Goal: Transaction & Acquisition: Purchase product/service

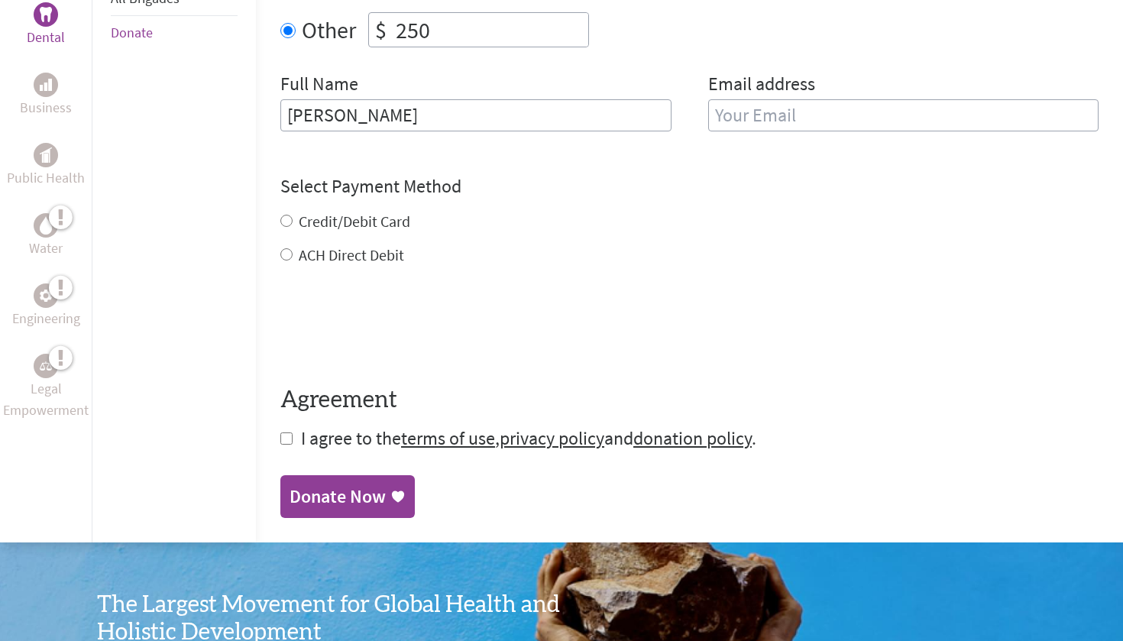
scroll to position [685, 0]
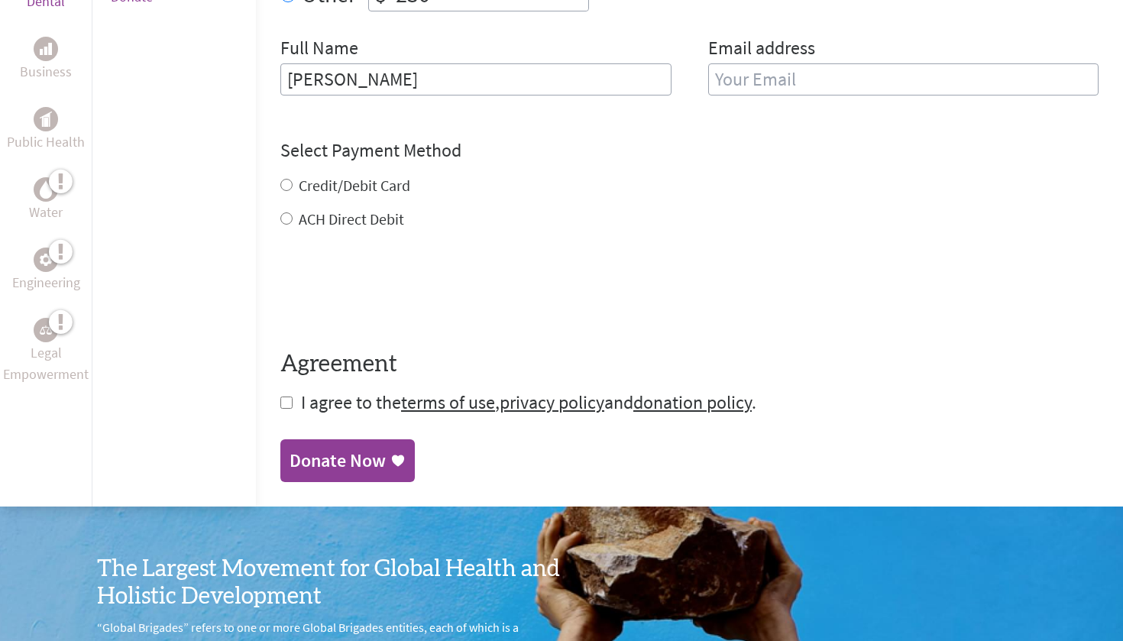
type input "[PERSON_NAME]"
click at [338, 187] on label "Credit/Debit Card" at bounding box center [355, 185] width 112 height 19
click at [293, 187] on input "Credit/Debit Card" at bounding box center [286, 185] width 12 height 12
radio input "true"
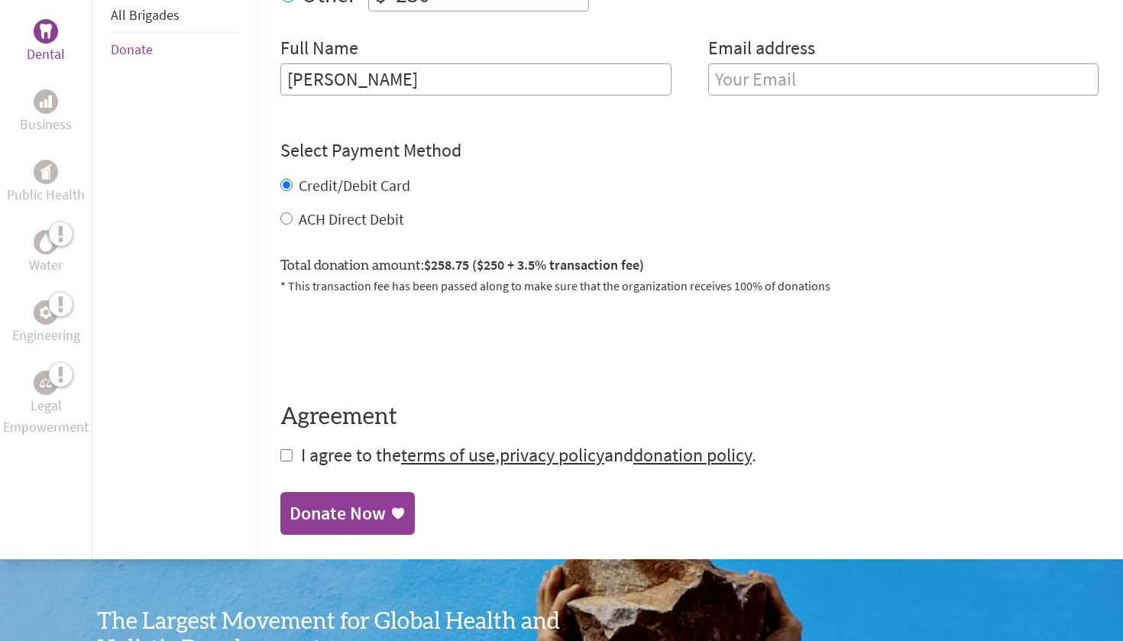
click at [280, 461] on input "checkbox" at bounding box center [286, 455] width 12 height 12
checkbox input "true"
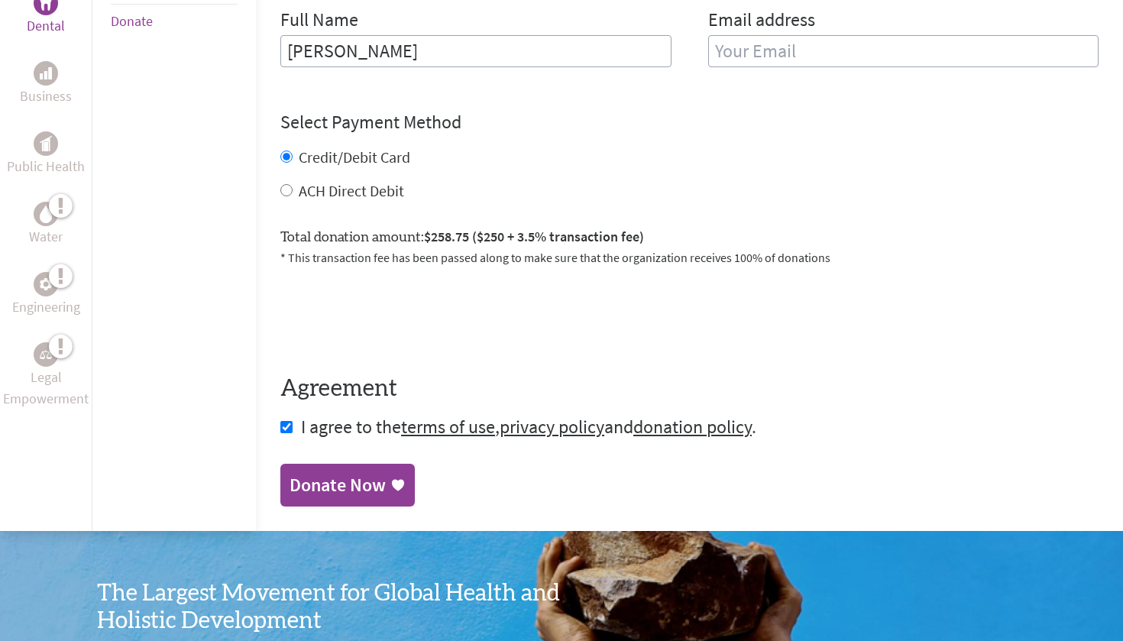
scroll to position [720, 0]
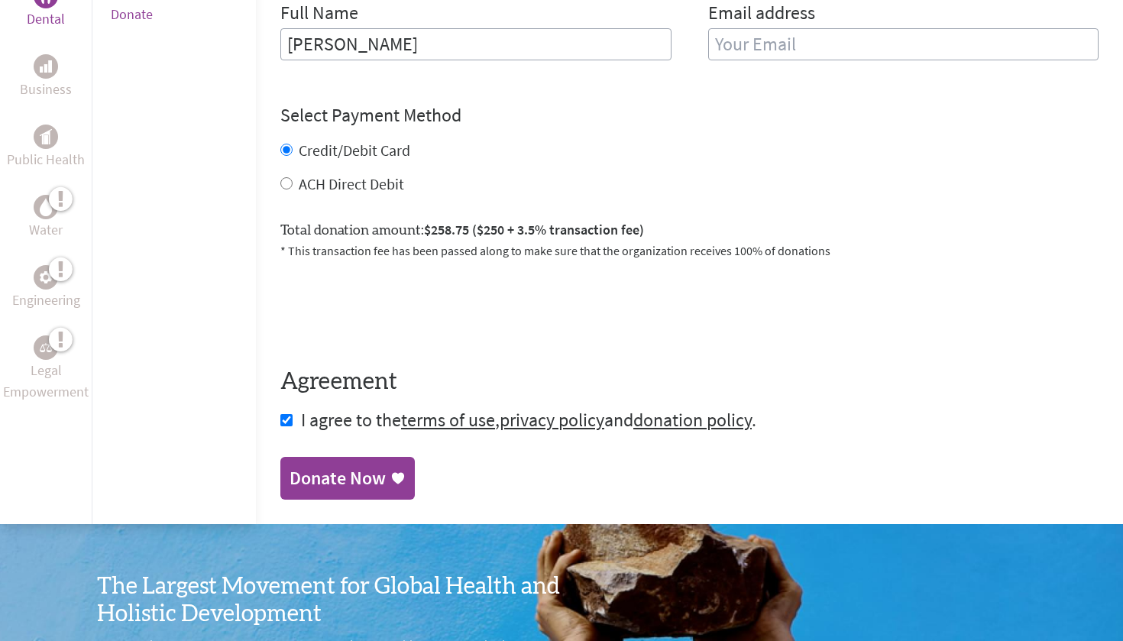
type input "[EMAIL_ADDRESS][DOMAIN_NAME]"
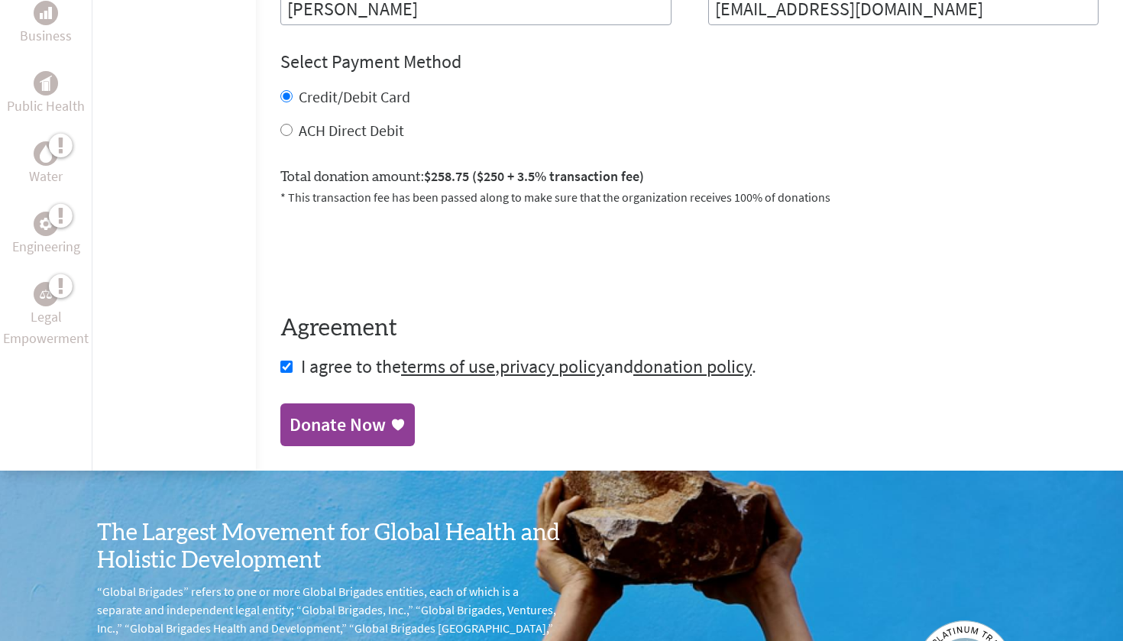
scroll to position [785, 0]
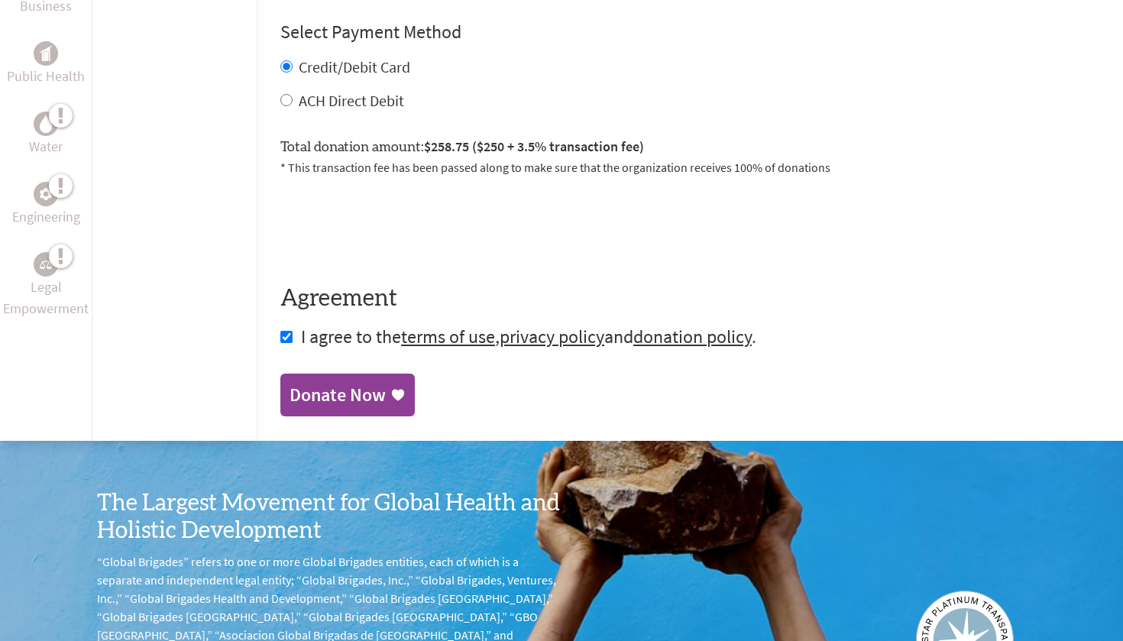
click at [339, 107] on label "ACH Direct Debit" at bounding box center [351, 100] width 105 height 19
click at [293, 106] on input "ACH Direct Debit" at bounding box center [286, 100] width 12 height 12
radio input "true"
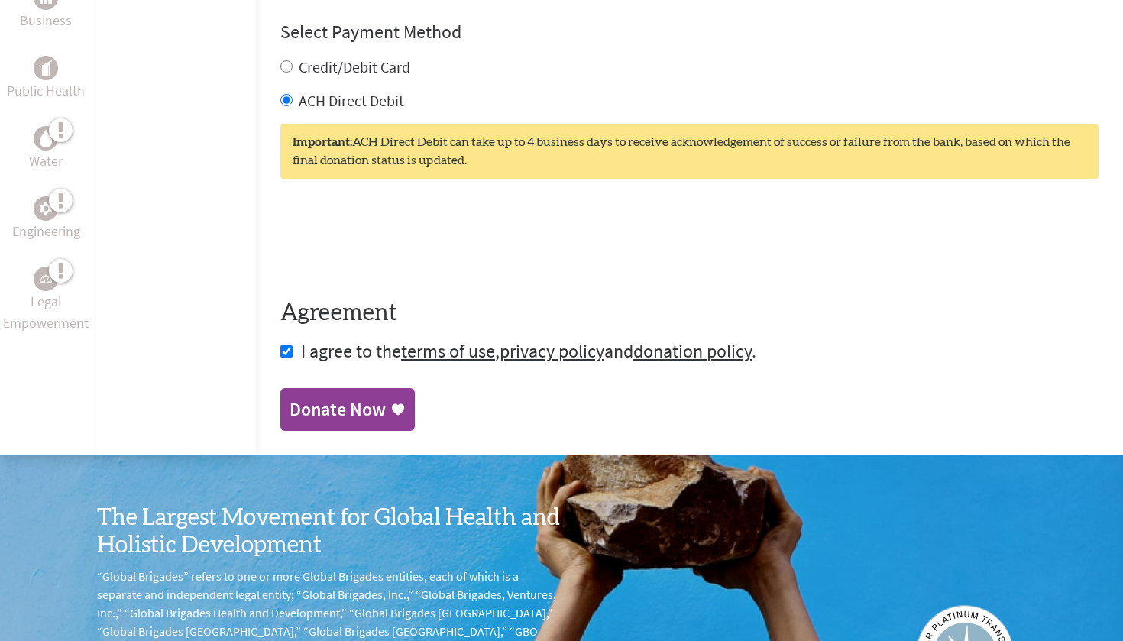
click at [330, 76] on label "Credit/Debit Card" at bounding box center [355, 66] width 112 height 19
click at [293, 73] on input "Credit/Debit Card" at bounding box center [286, 66] width 12 height 12
radio input "true"
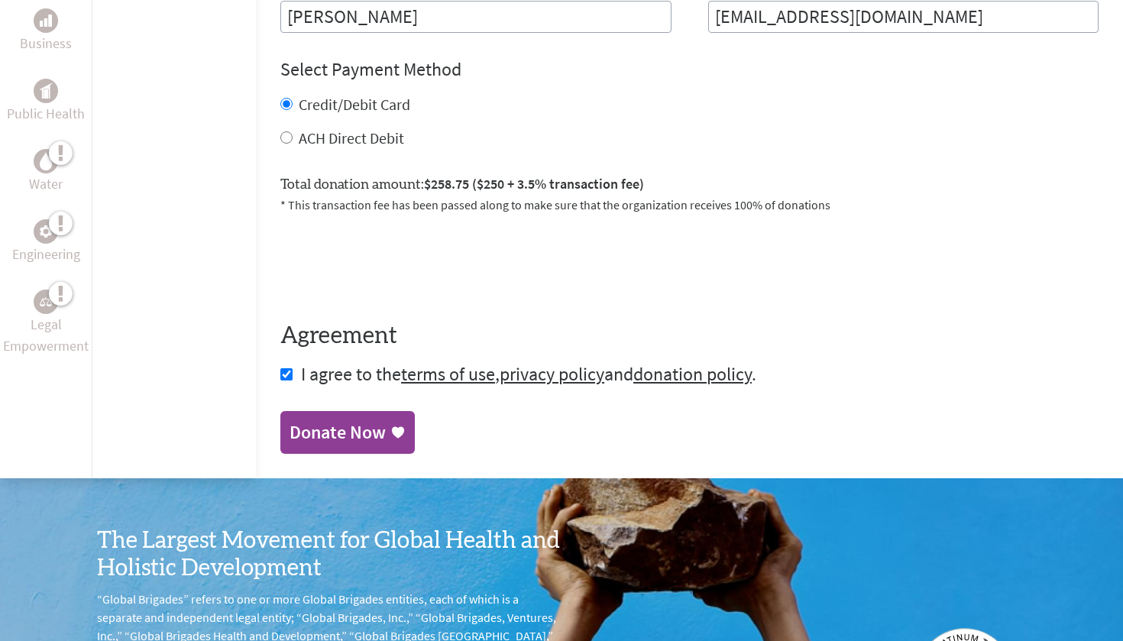
scroll to position [761, 0]
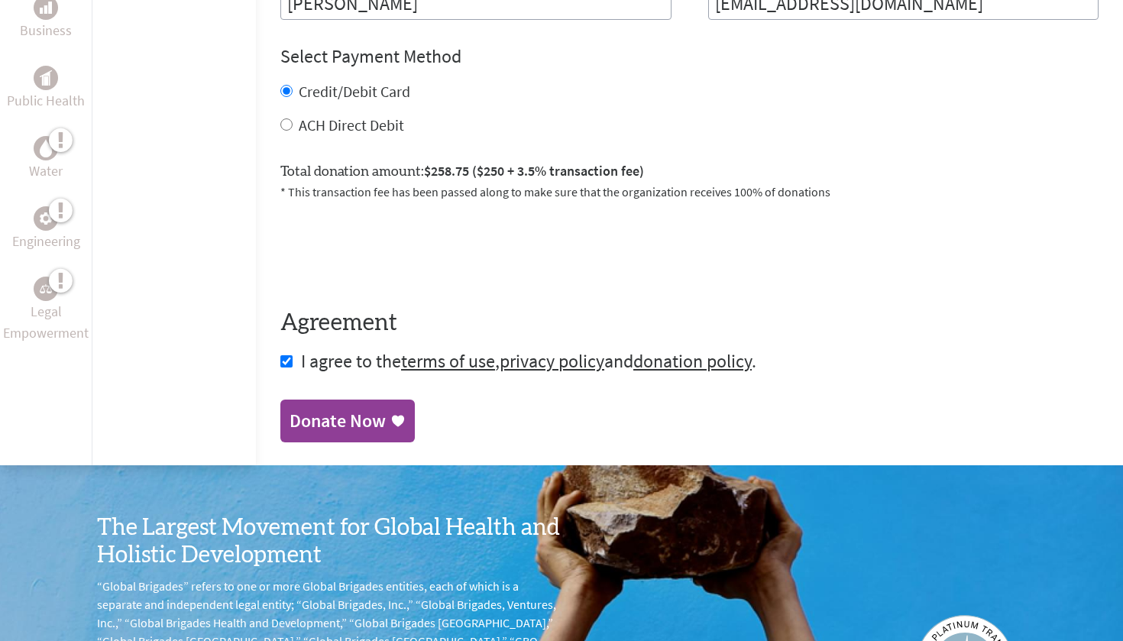
click at [325, 428] on div "Donate Now" at bounding box center [337, 421] width 96 height 24
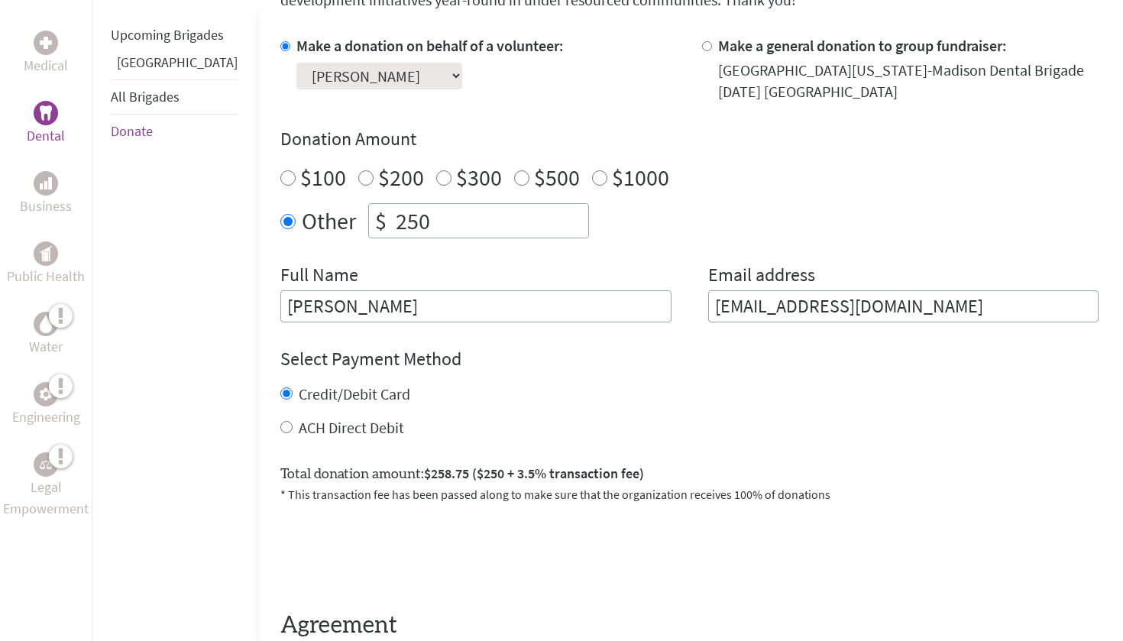
scroll to position [480, 0]
